Goal: Task Accomplishment & Management: Manage account settings

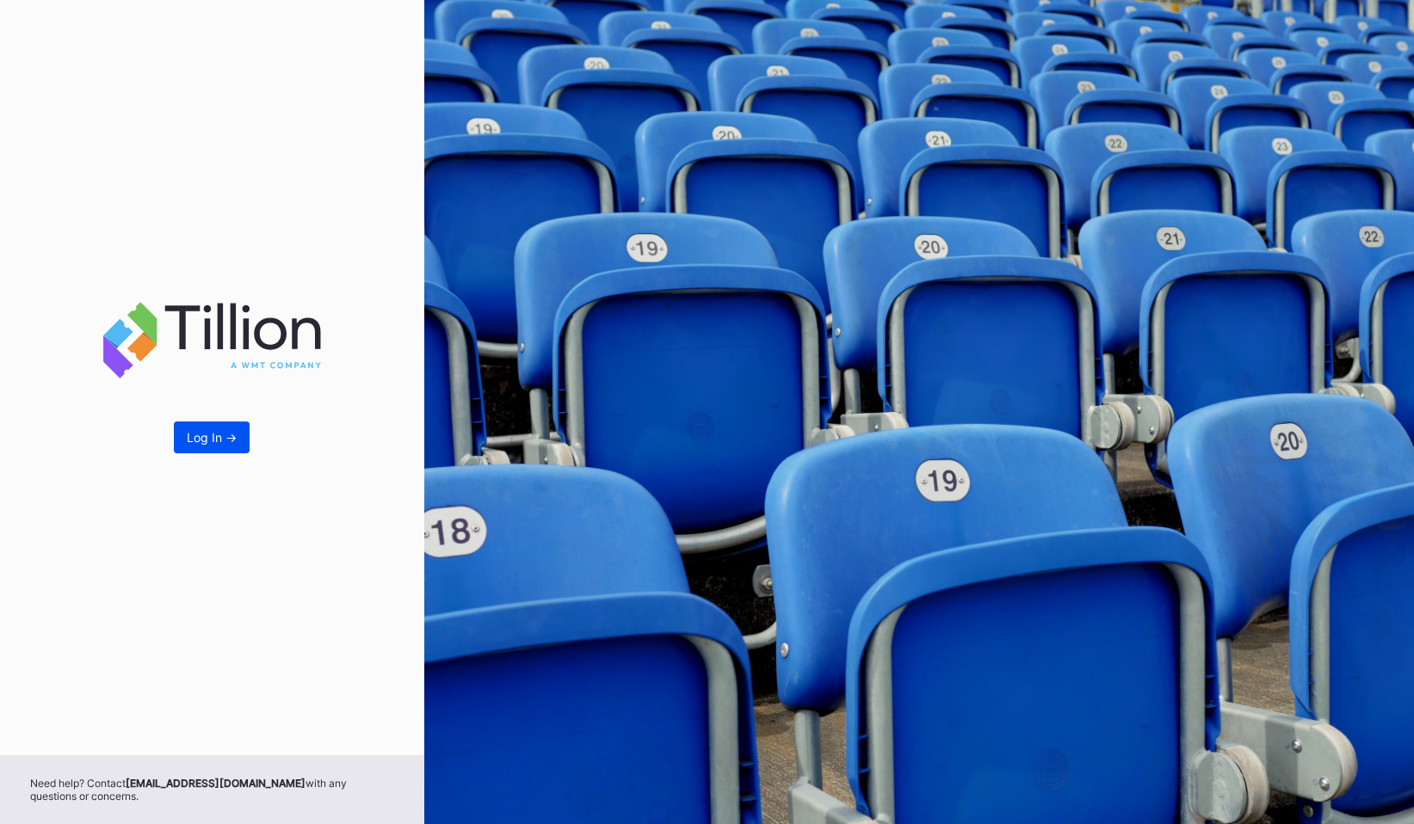
click at [200, 430] on div "Log In ->" at bounding box center [212, 437] width 50 height 15
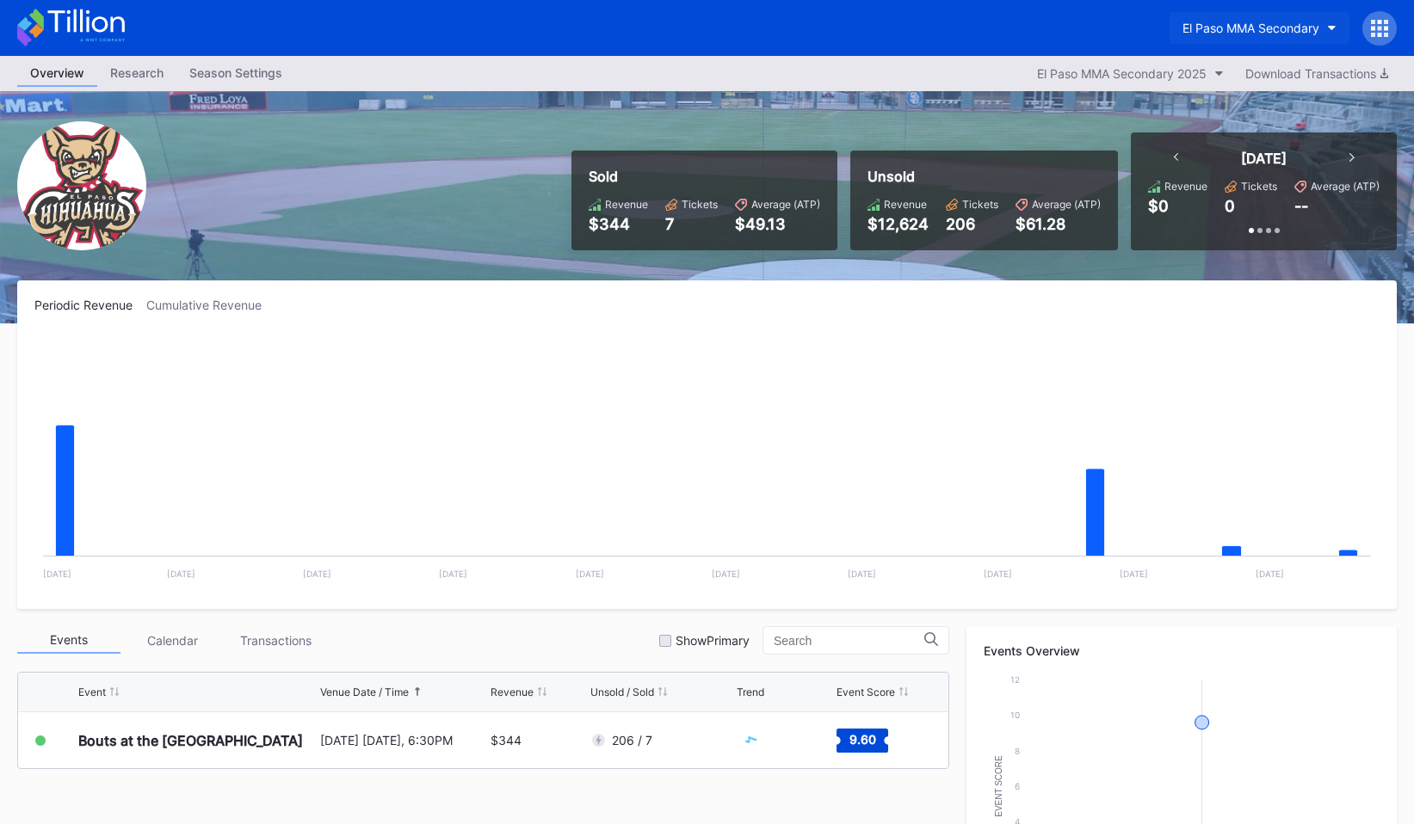
click at [1260, 15] on button "El Paso MMA Secondary" at bounding box center [1259, 28] width 180 height 32
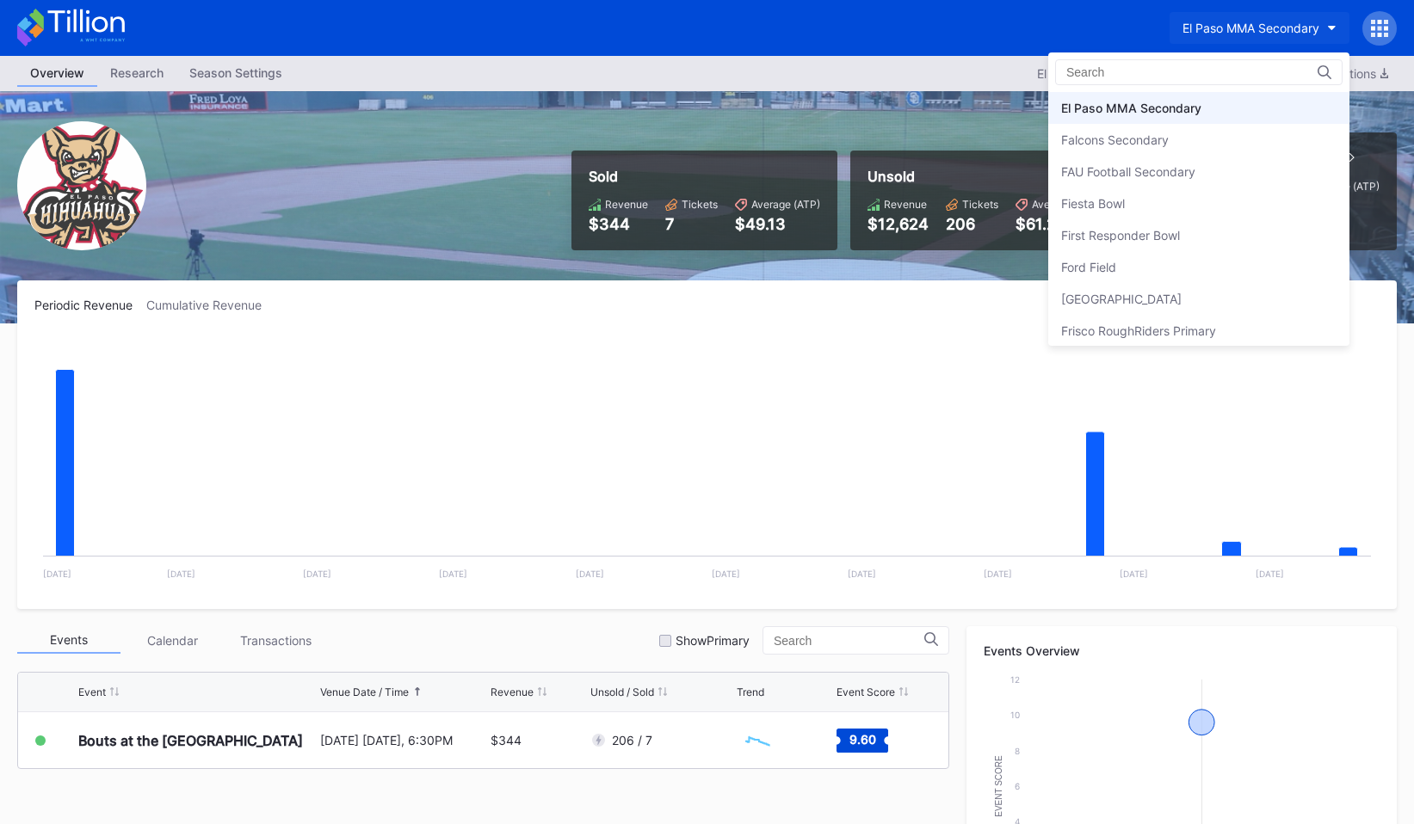
type input "o"
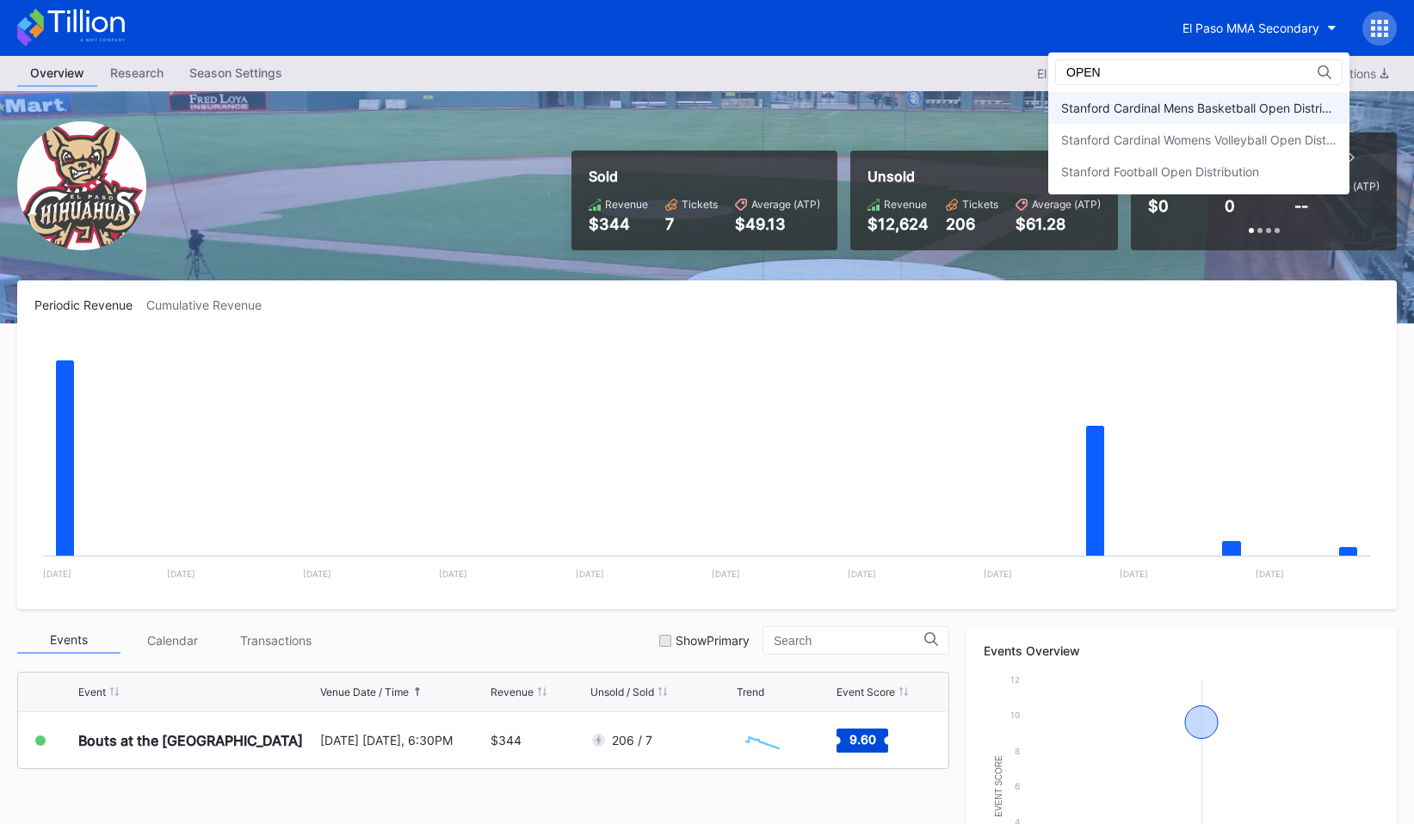
type input "OPEN"
click at [1217, 111] on div "Stanford Cardinal Mens Basketball Open Distribution" at bounding box center [1198, 108] width 275 height 15
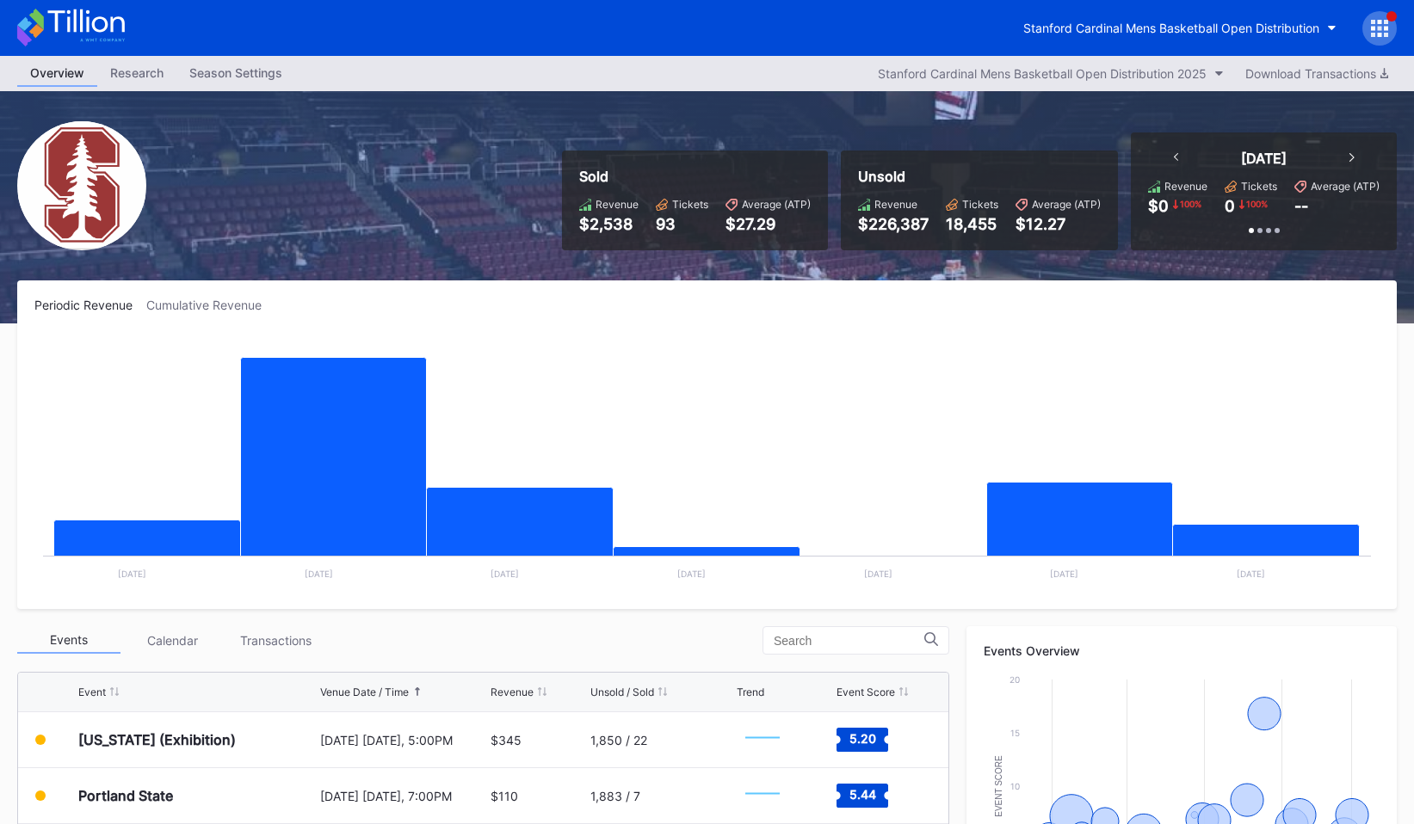
click at [1374, 30] on icon at bounding box center [1379, 28] width 17 height 17
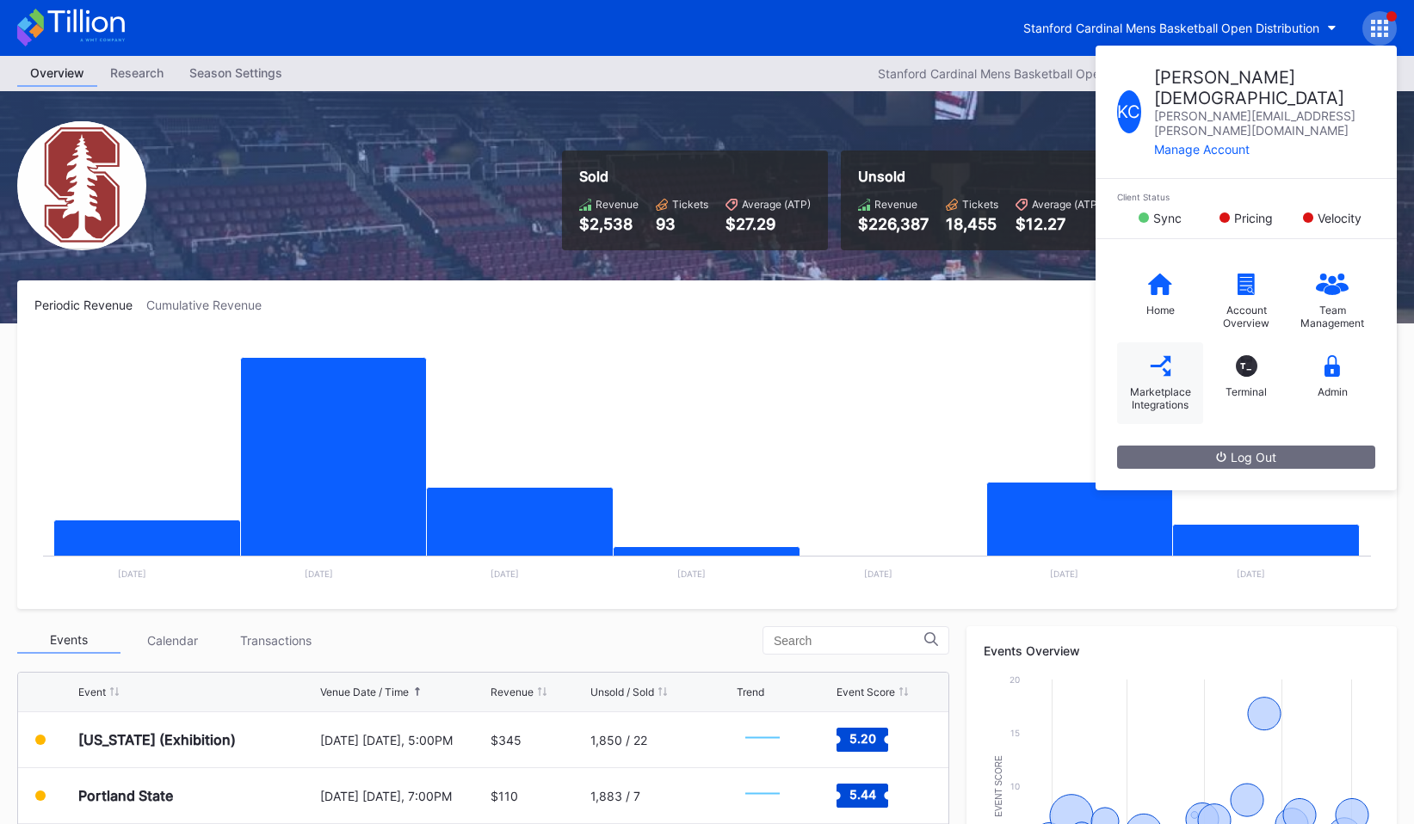
click at [1161, 355] on icon at bounding box center [1159, 365] width 20 height 20
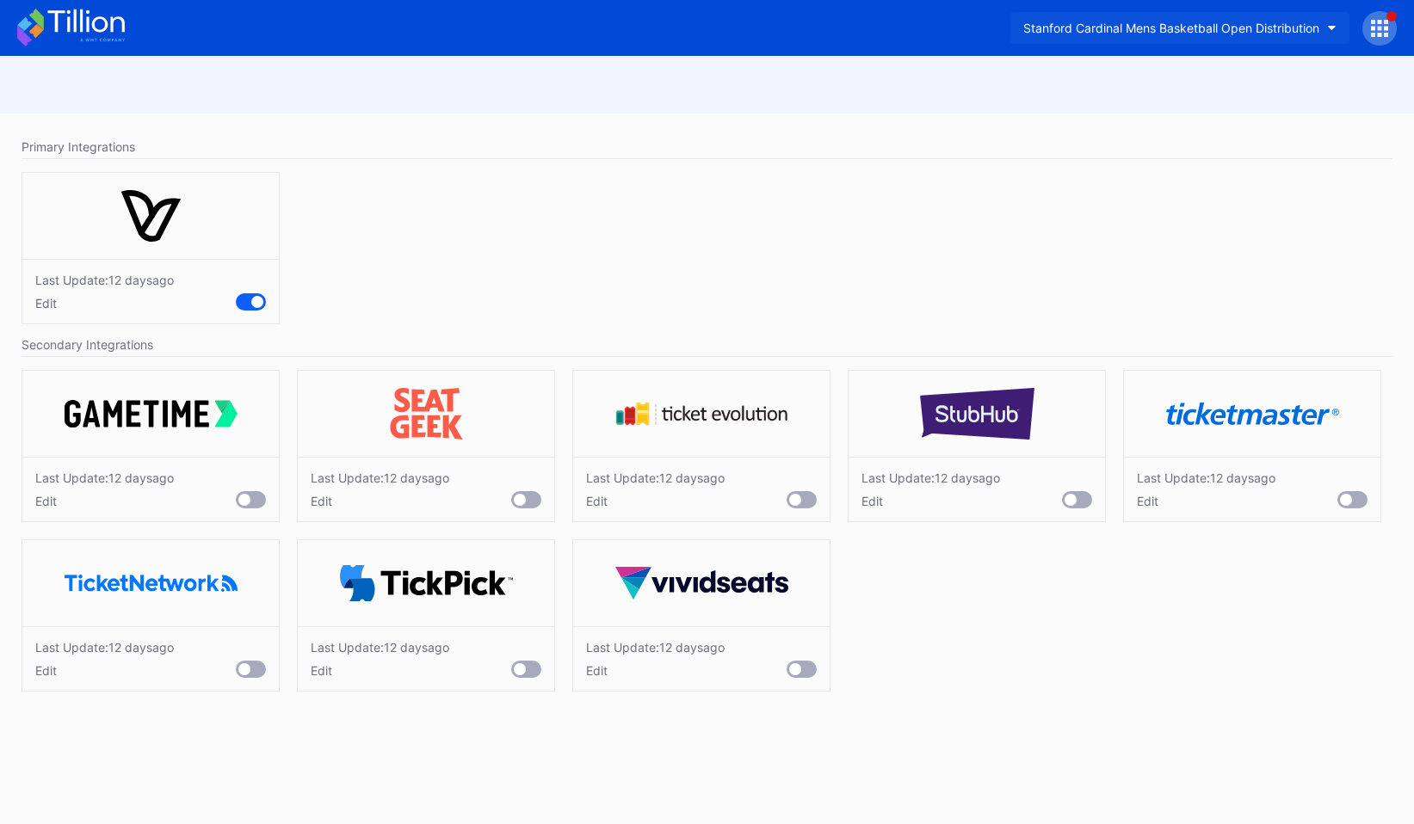
click at [1154, 33] on div "Stanford Cardinal Mens Basketball Open Distribution" at bounding box center [1171, 28] width 296 height 15
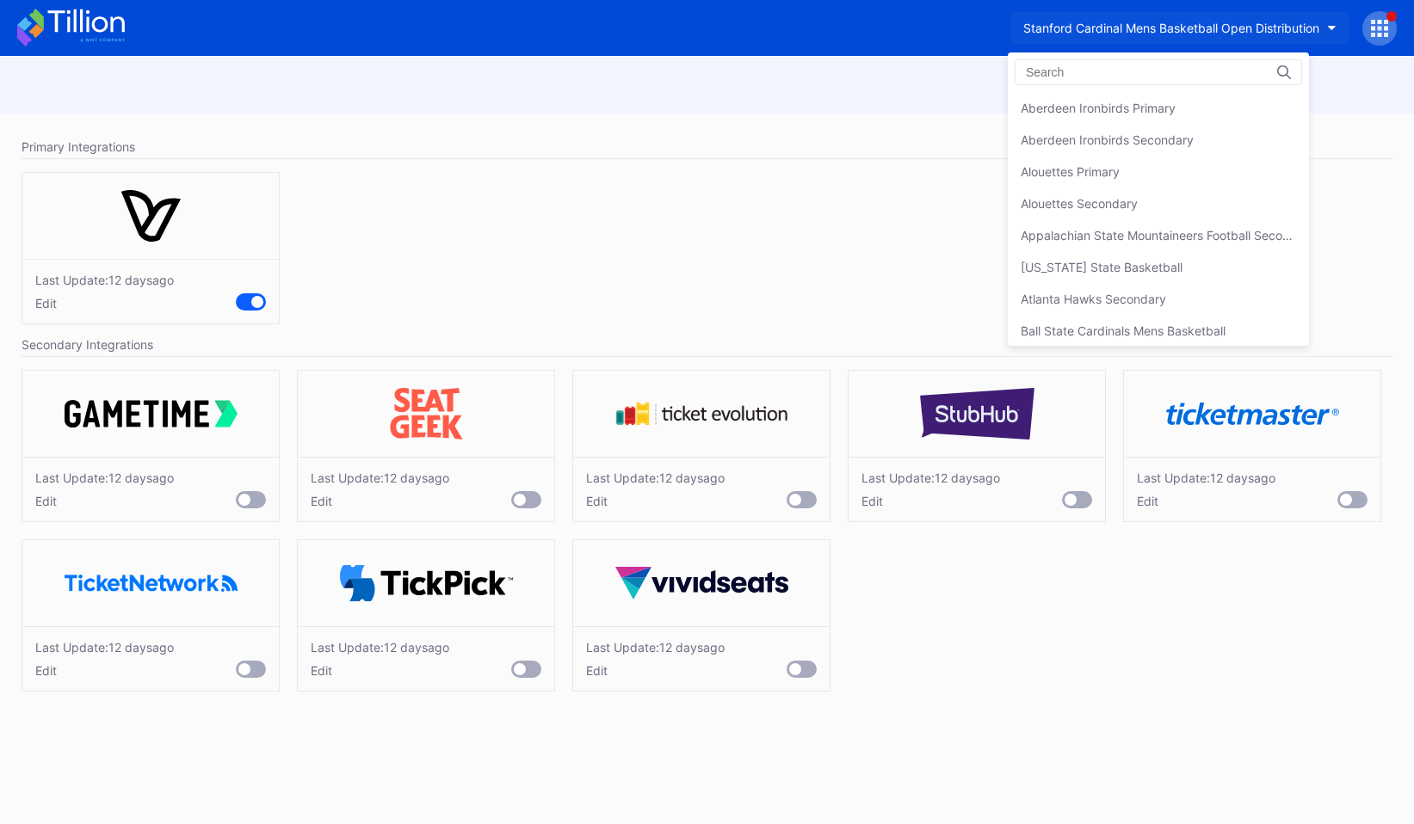
scroll to position [5125, 0]
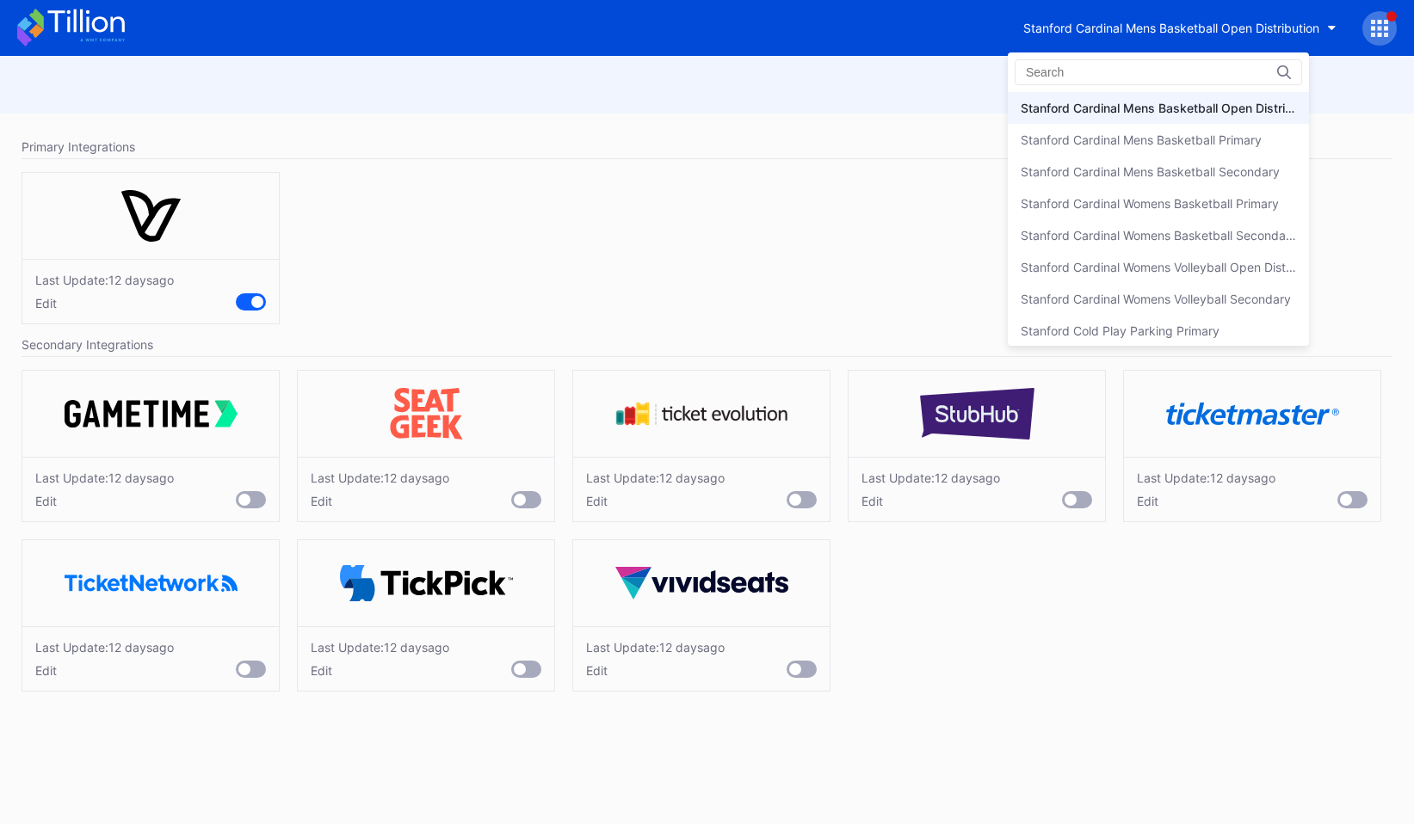
drag, startPoint x: 1137, startPoint y: 145, endPoint x: 1158, endPoint y: 58, distance: 89.5
click at [1158, 52] on div "Aberdeen Ironbirds Primary Aberdeen Ironbirds Secondary Alouettes Primary Aloue…" at bounding box center [707, 412] width 1414 height 824
click at [1158, 58] on div "Aberdeen Ironbirds Primary Aberdeen Ironbirds Secondary Alouettes Primary Aloue…" at bounding box center [1157, 198] width 301 height 293
click at [1158, 69] on div at bounding box center [1157, 72] width 287 height 26
click at [1051, 70] on input at bounding box center [1101, 72] width 151 height 14
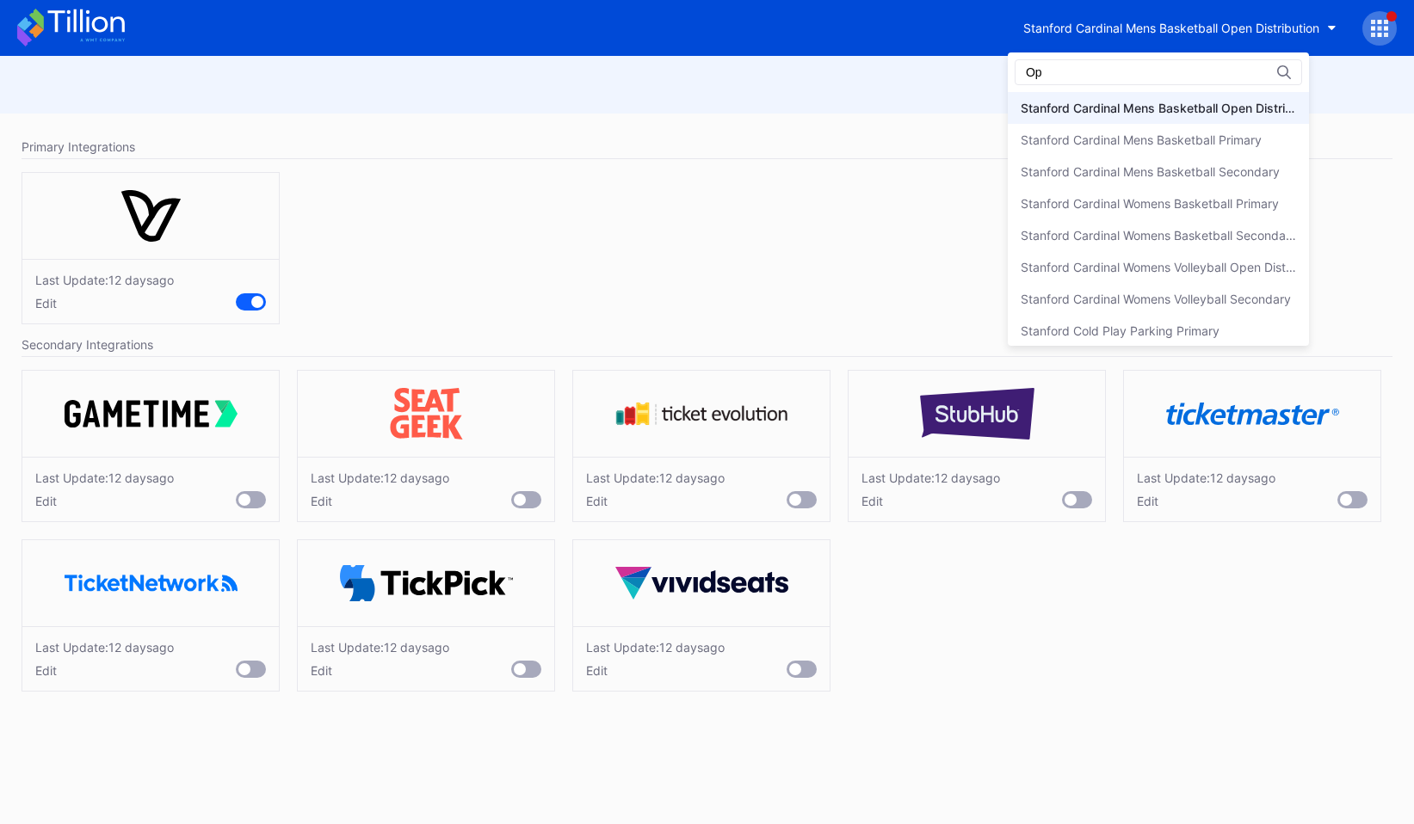
scroll to position [0, 0]
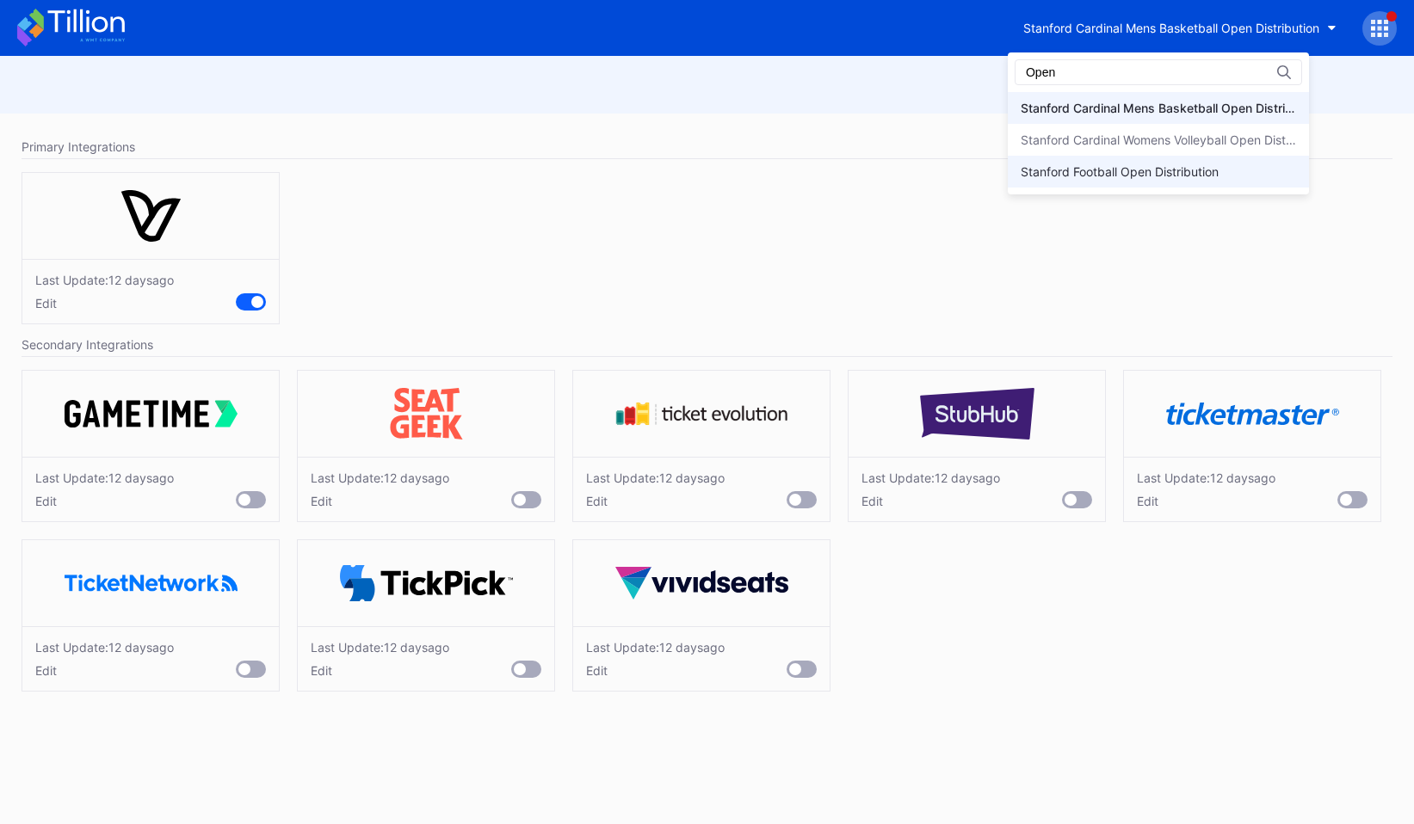
type input "Open"
click at [1050, 181] on div "Stanford Football Open Distribution" at bounding box center [1157, 172] width 301 height 32
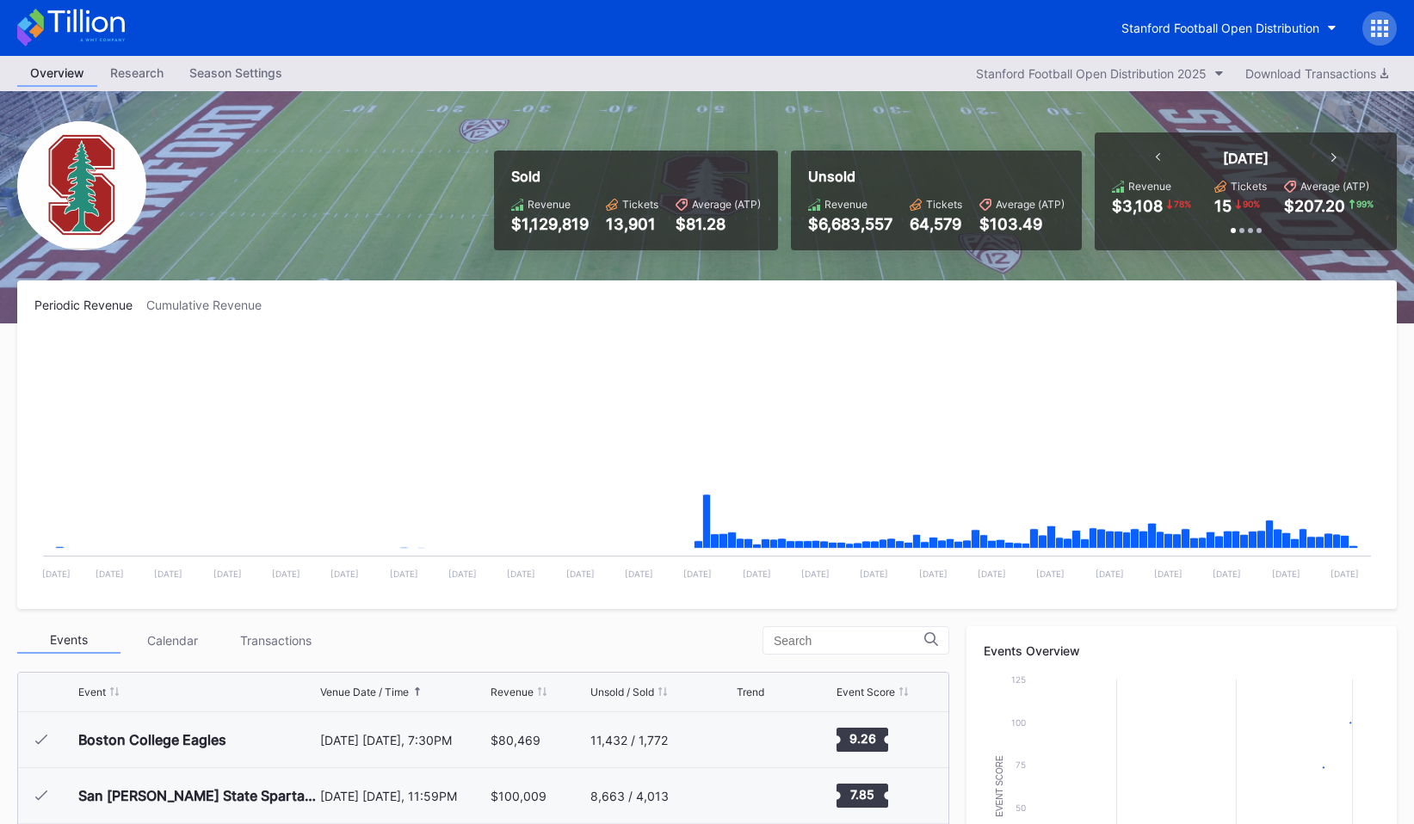
click at [1383, 29] on icon at bounding box center [1379, 28] width 17 height 17
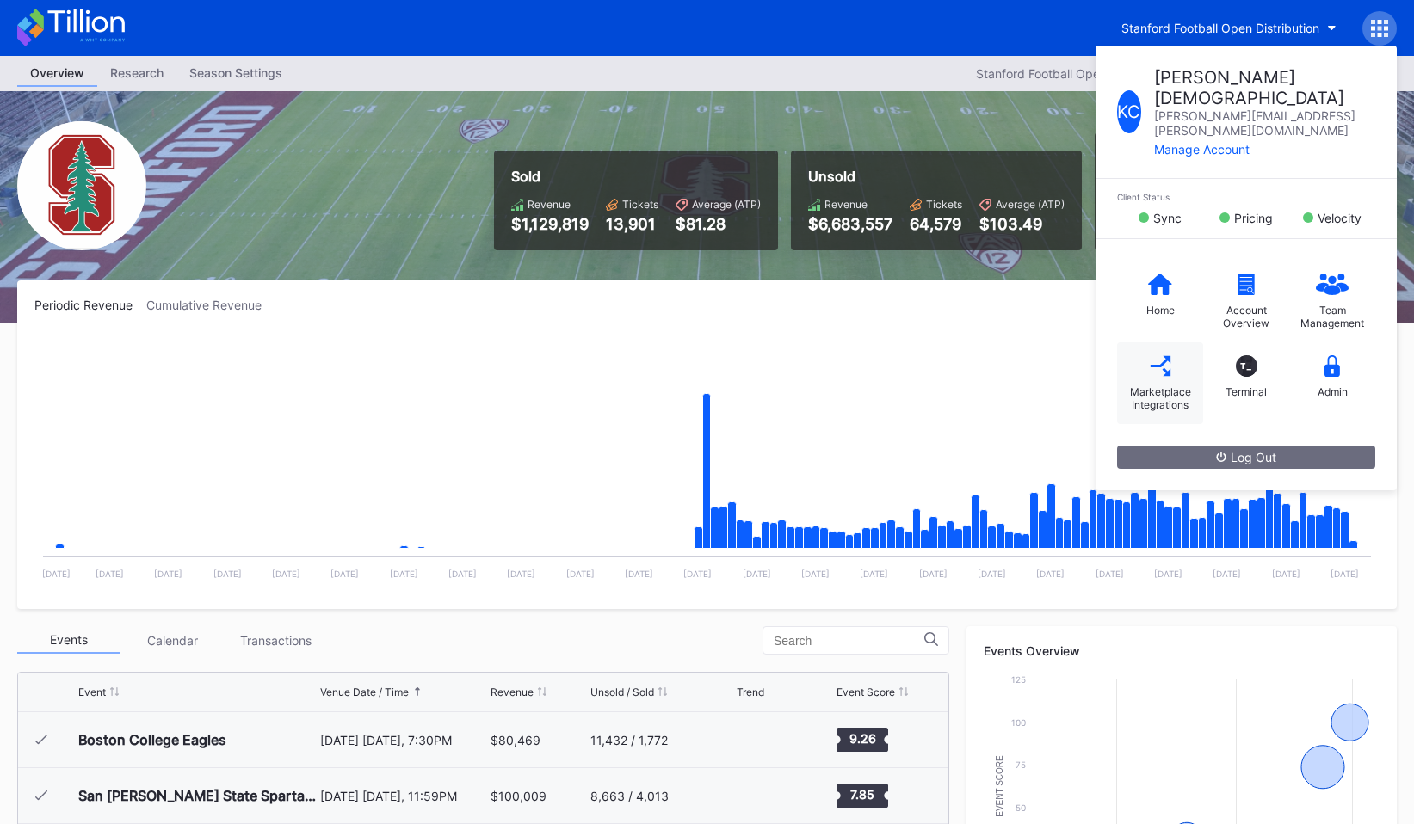
click at [1180, 347] on div "Marketplace Integrations" at bounding box center [1160, 383] width 86 height 82
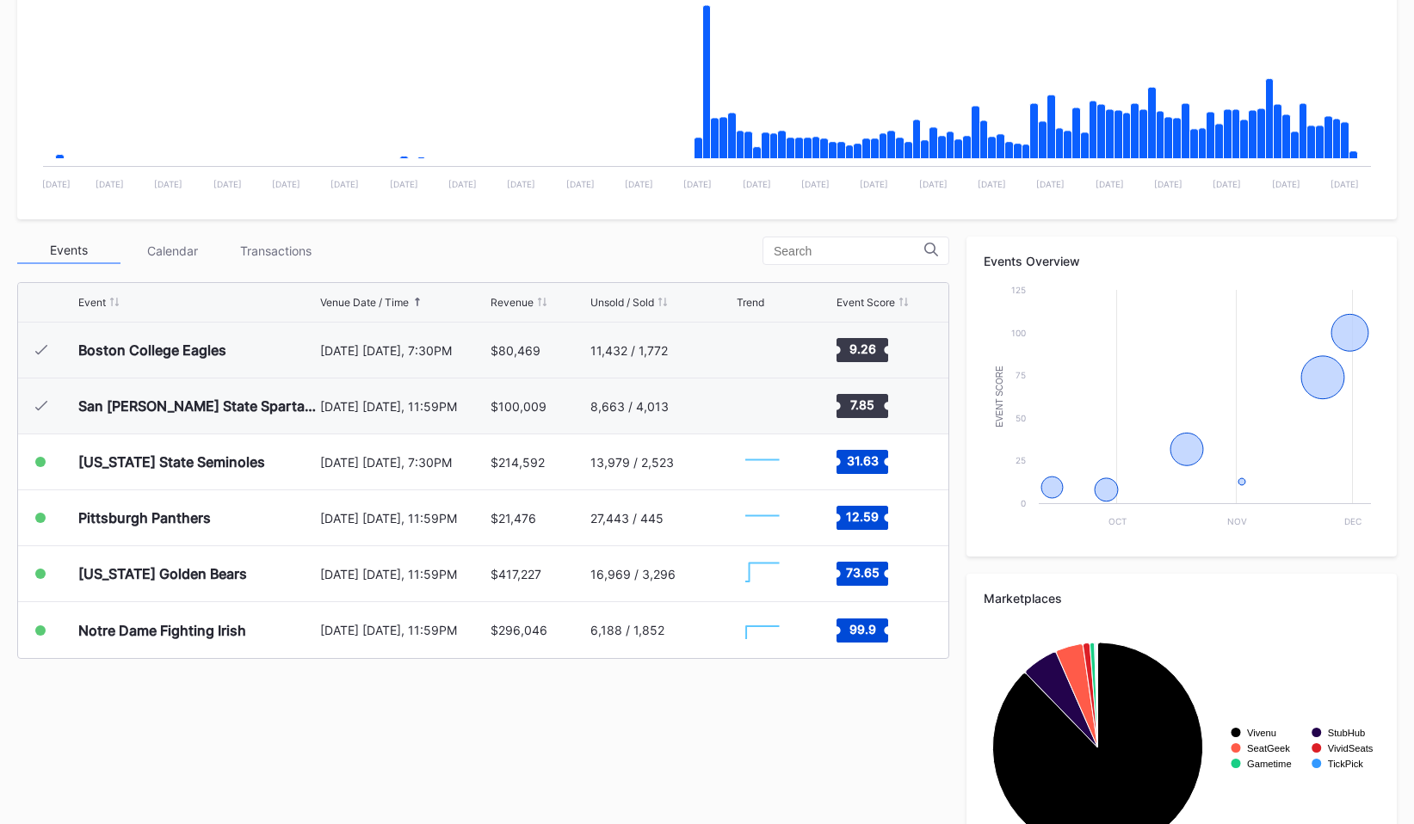
scroll to position [477, 0]
